Goal: Task Accomplishment & Management: Use online tool/utility

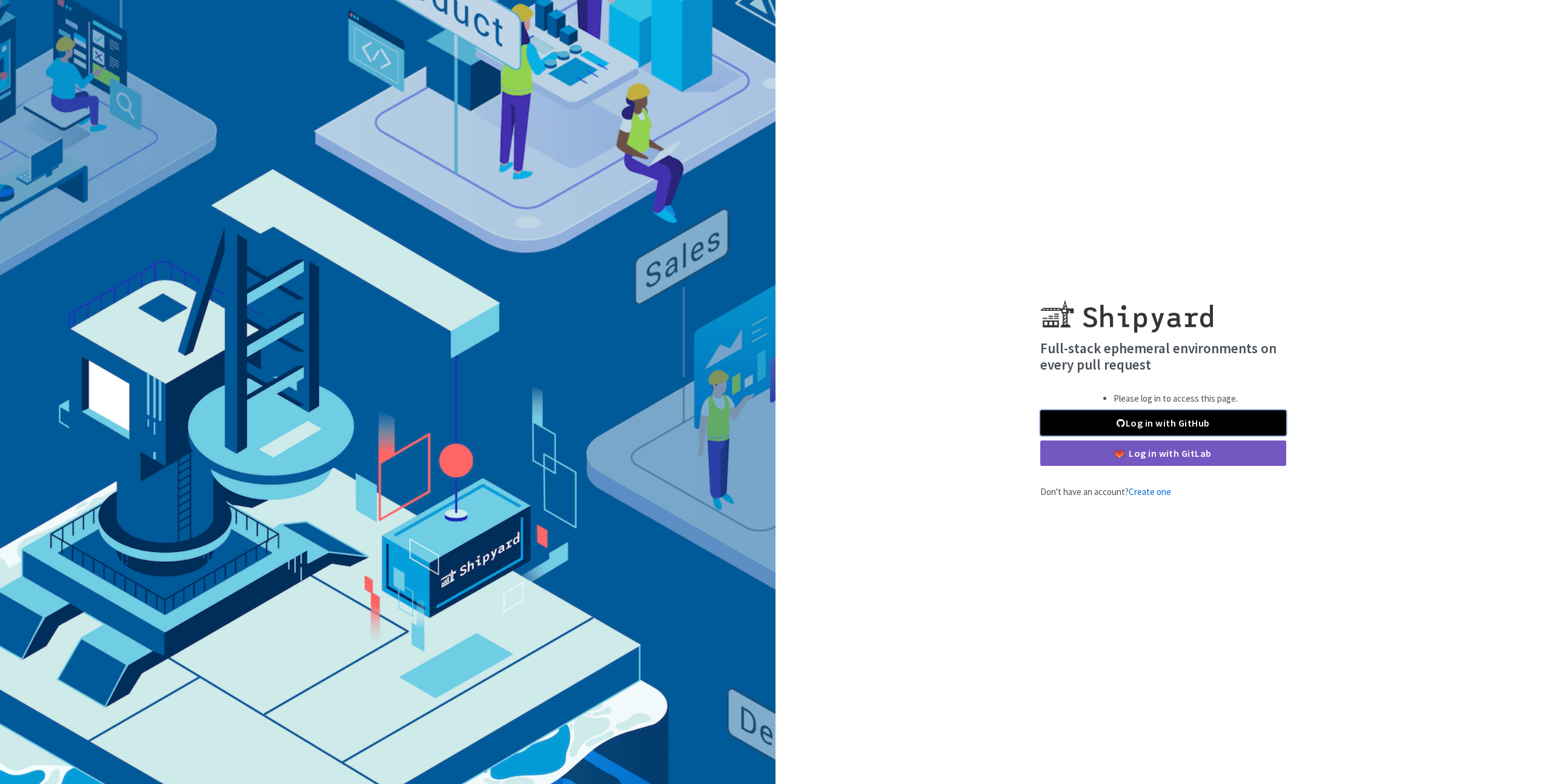
click at [1108, 415] on link "Log in with GitHub" at bounding box center [1163, 423] width 246 height 25
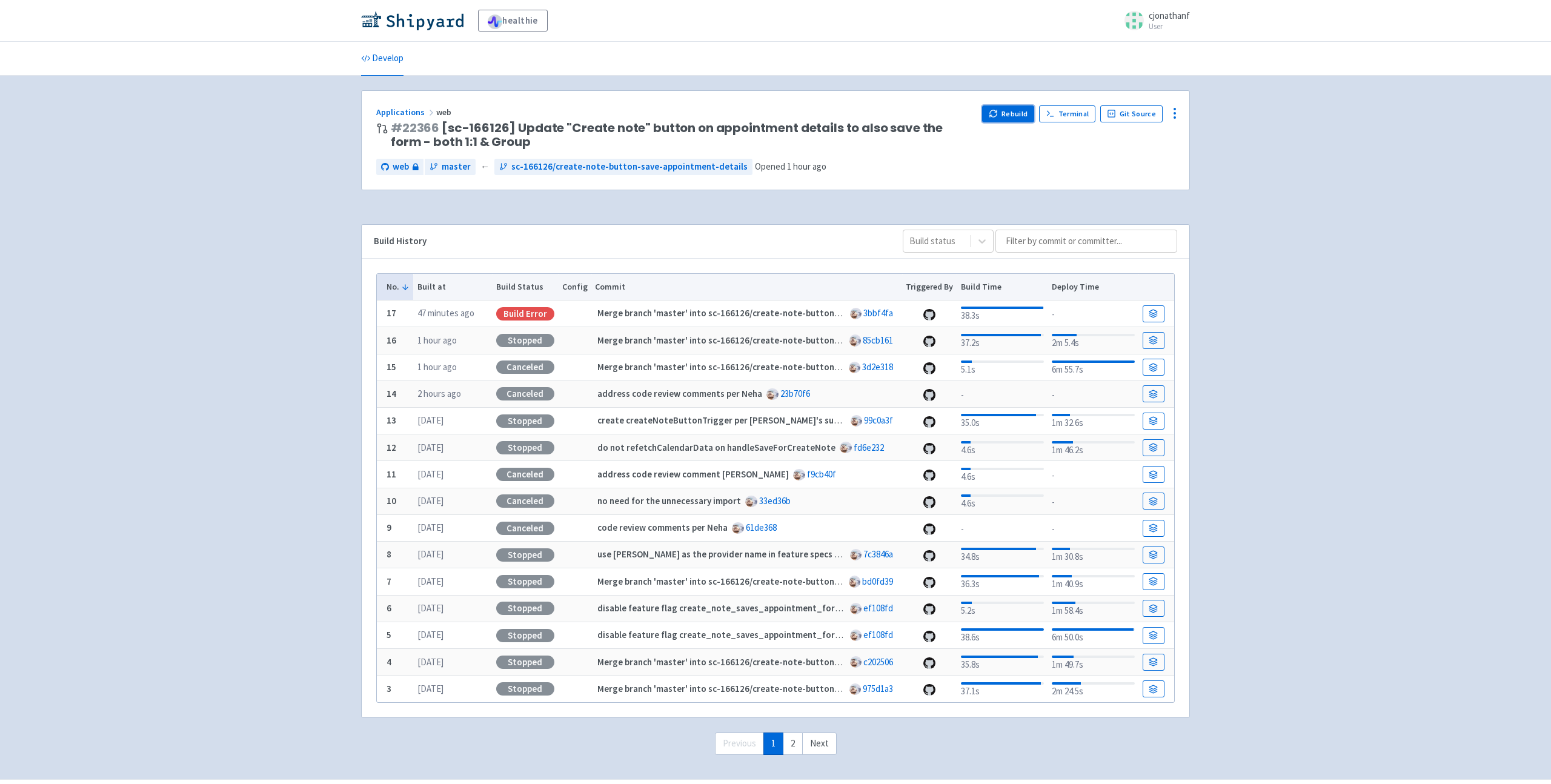
click at [1020, 115] on button "Rebuild" at bounding box center [1008, 113] width 52 height 17
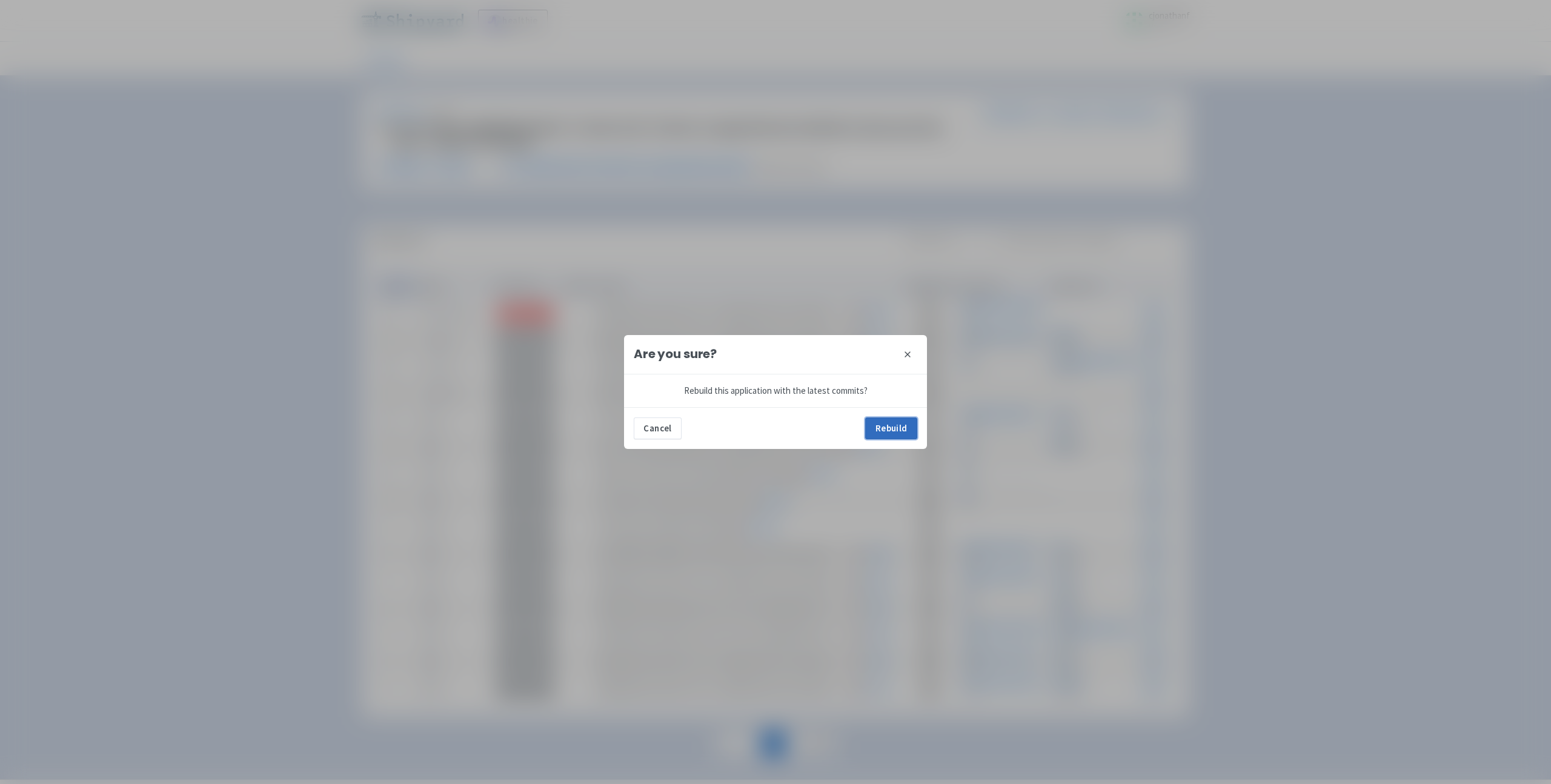
click at [894, 428] on button "Rebuild" at bounding box center [891, 428] width 52 height 21
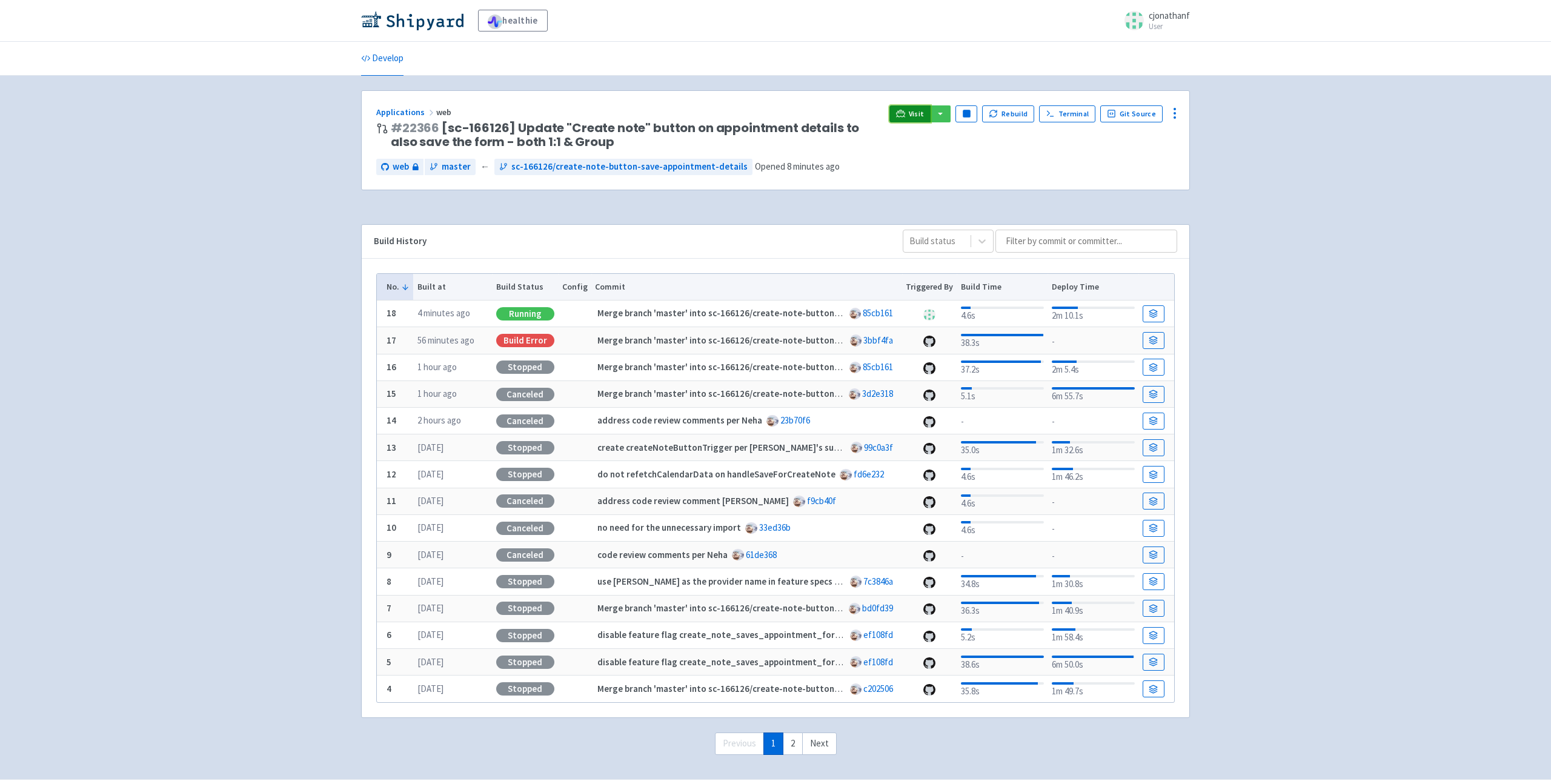
click at [925, 110] on span "Visit" at bounding box center [916, 113] width 16 height 10
